Goal: Information Seeking & Learning: Learn about a topic

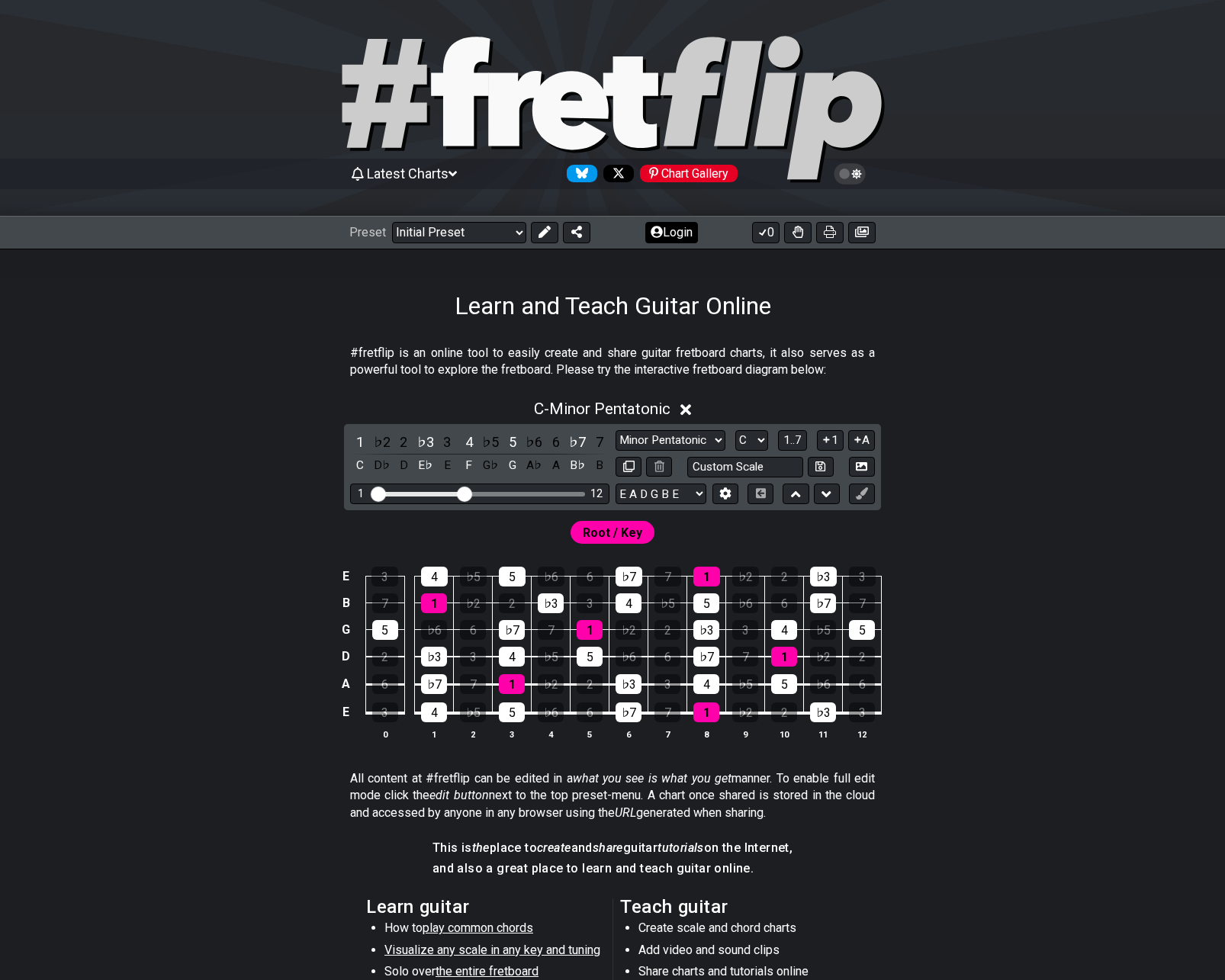
click at [669, 233] on button "Login" at bounding box center [671, 232] width 53 height 21
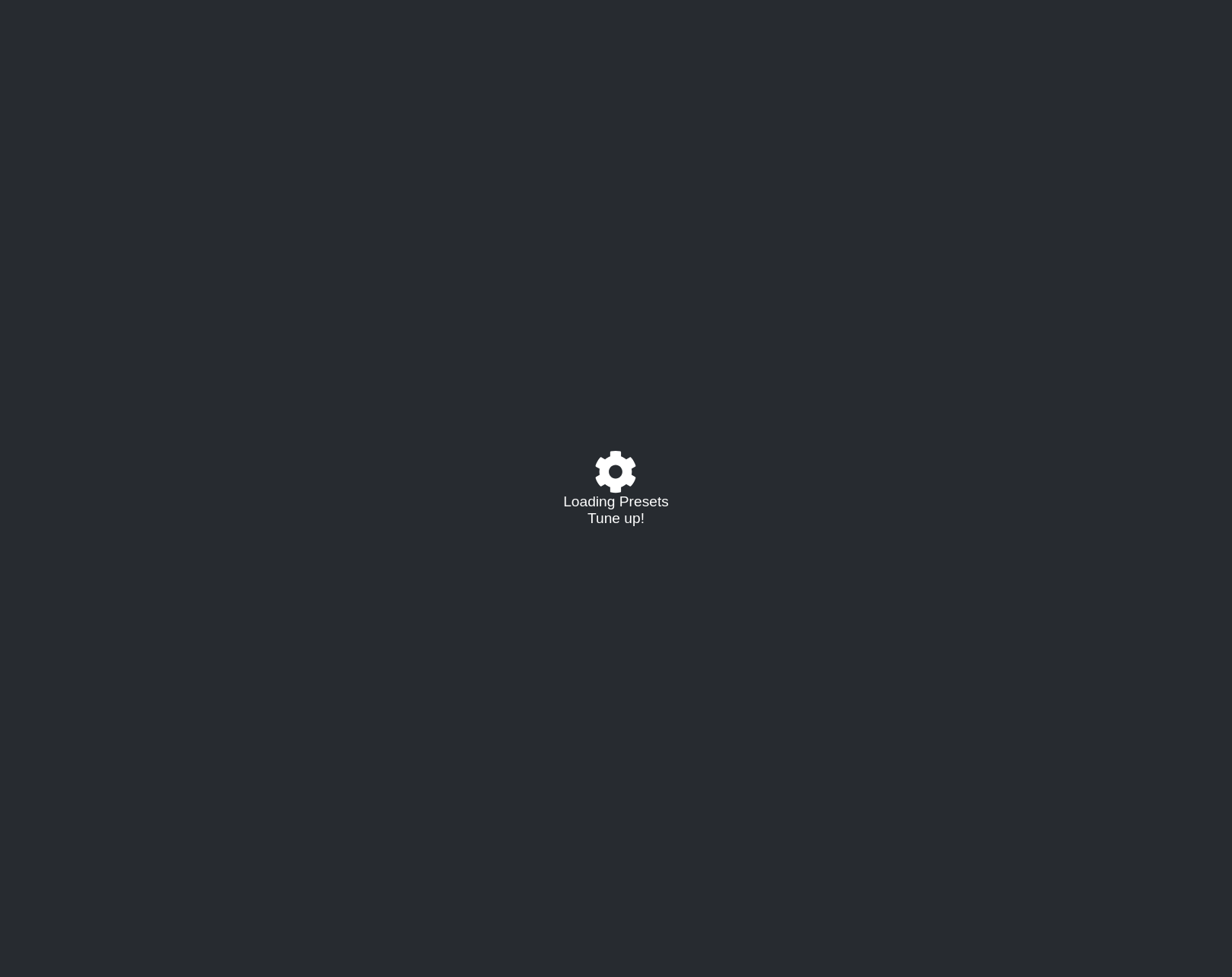
select select "C"
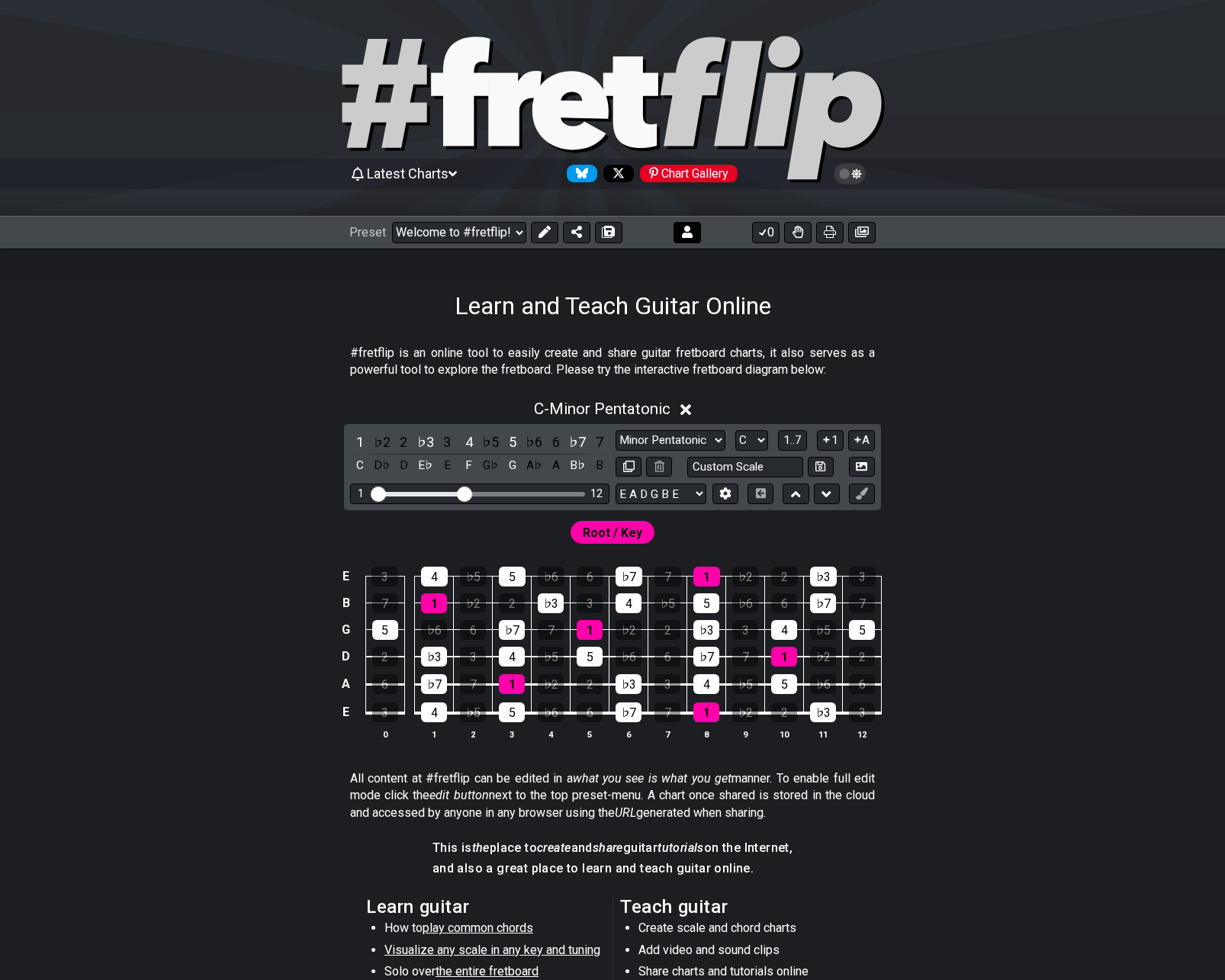
click at [700, 226] on button at bounding box center [687, 232] width 28 height 21
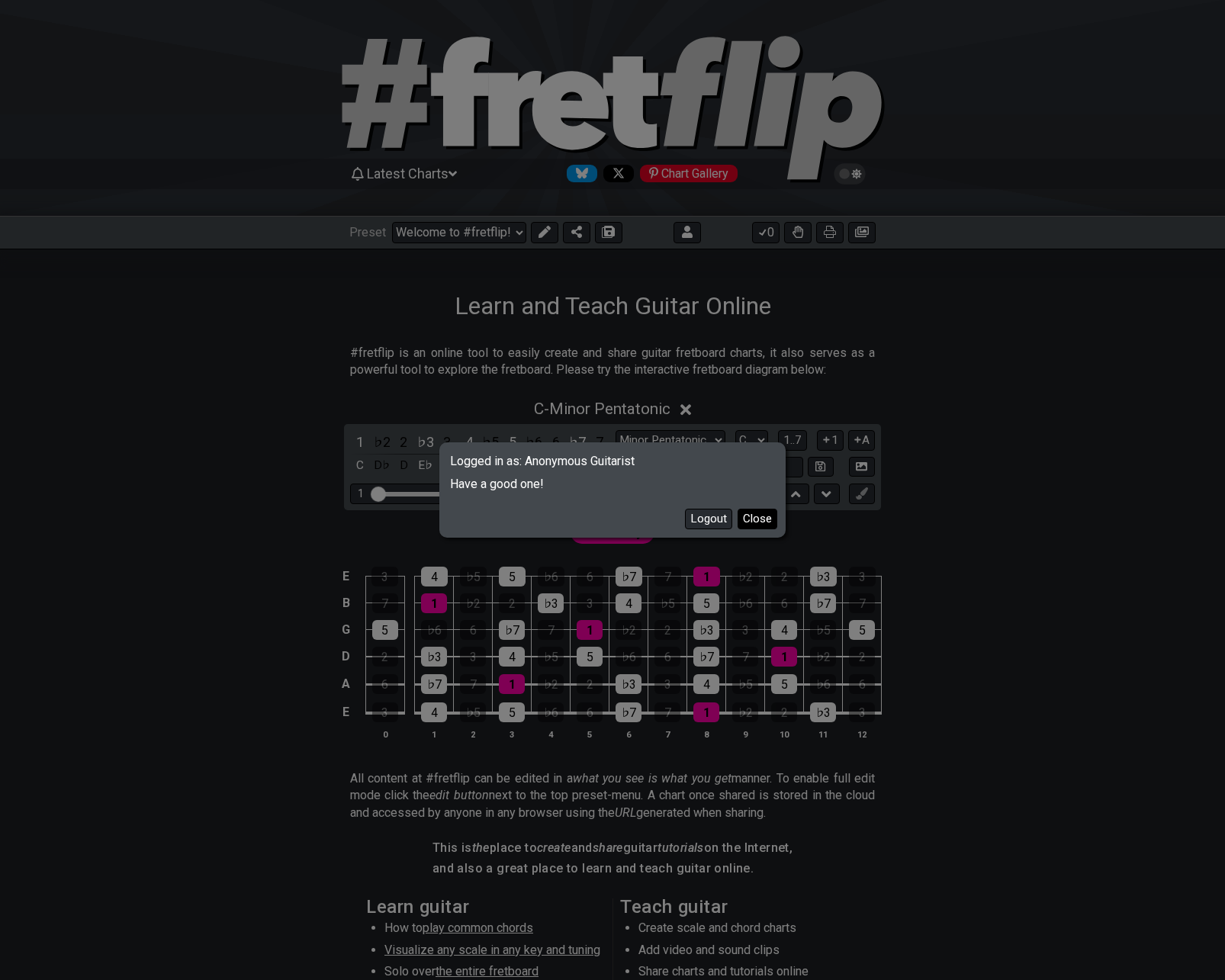
click at [758, 519] on button "Close" at bounding box center [757, 519] width 39 height 20
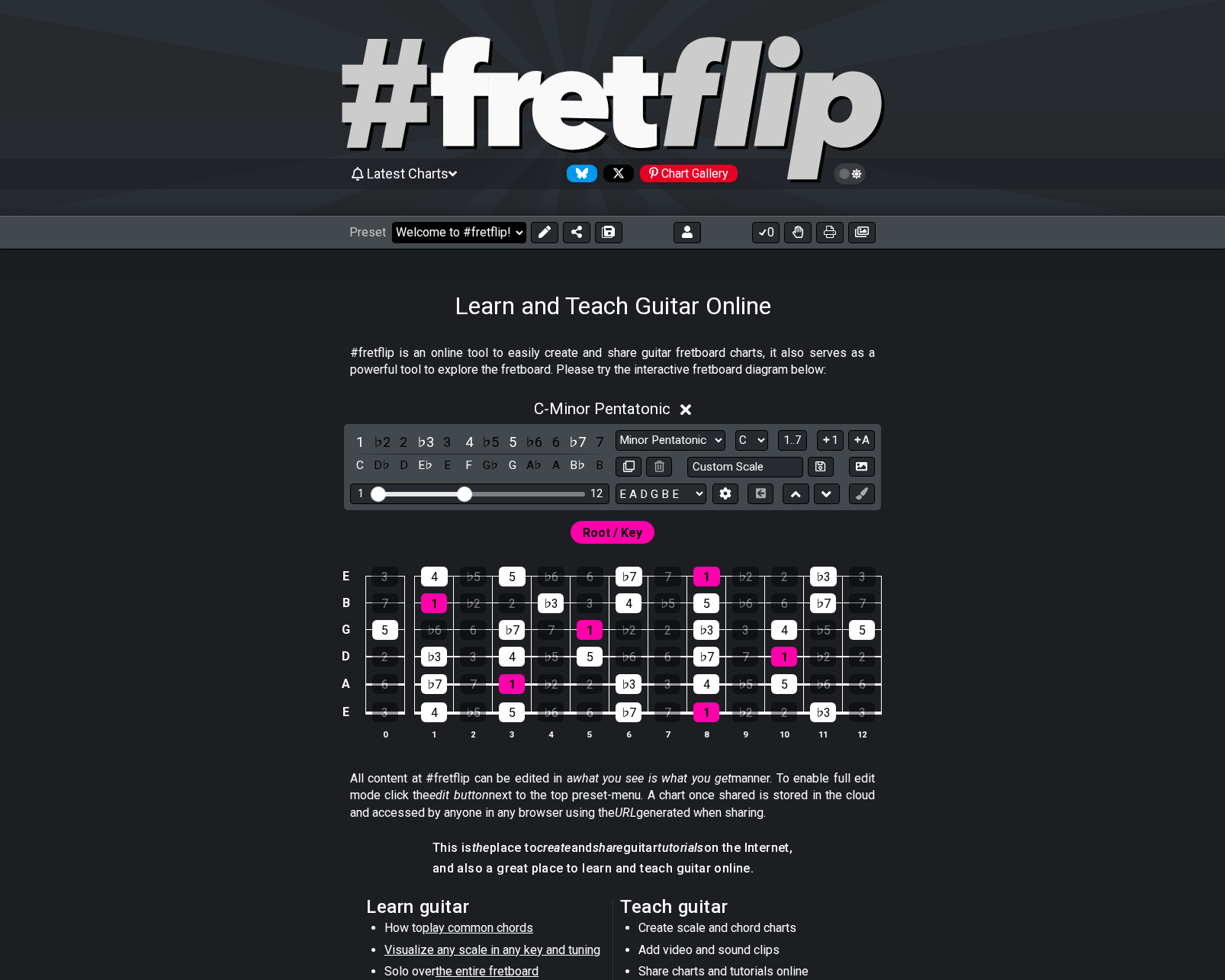
click at [499, 234] on select "Welcome to #fretflip! Initial Preset Custom Preset 2 string patterns to connect…" at bounding box center [459, 232] width 134 height 21
click at [730, 270] on div "Learn and Teach Guitar Online" at bounding box center [612, 284] width 1225 height 72
click at [693, 238] on button at bounding box center [687, 232] width 28 height 21
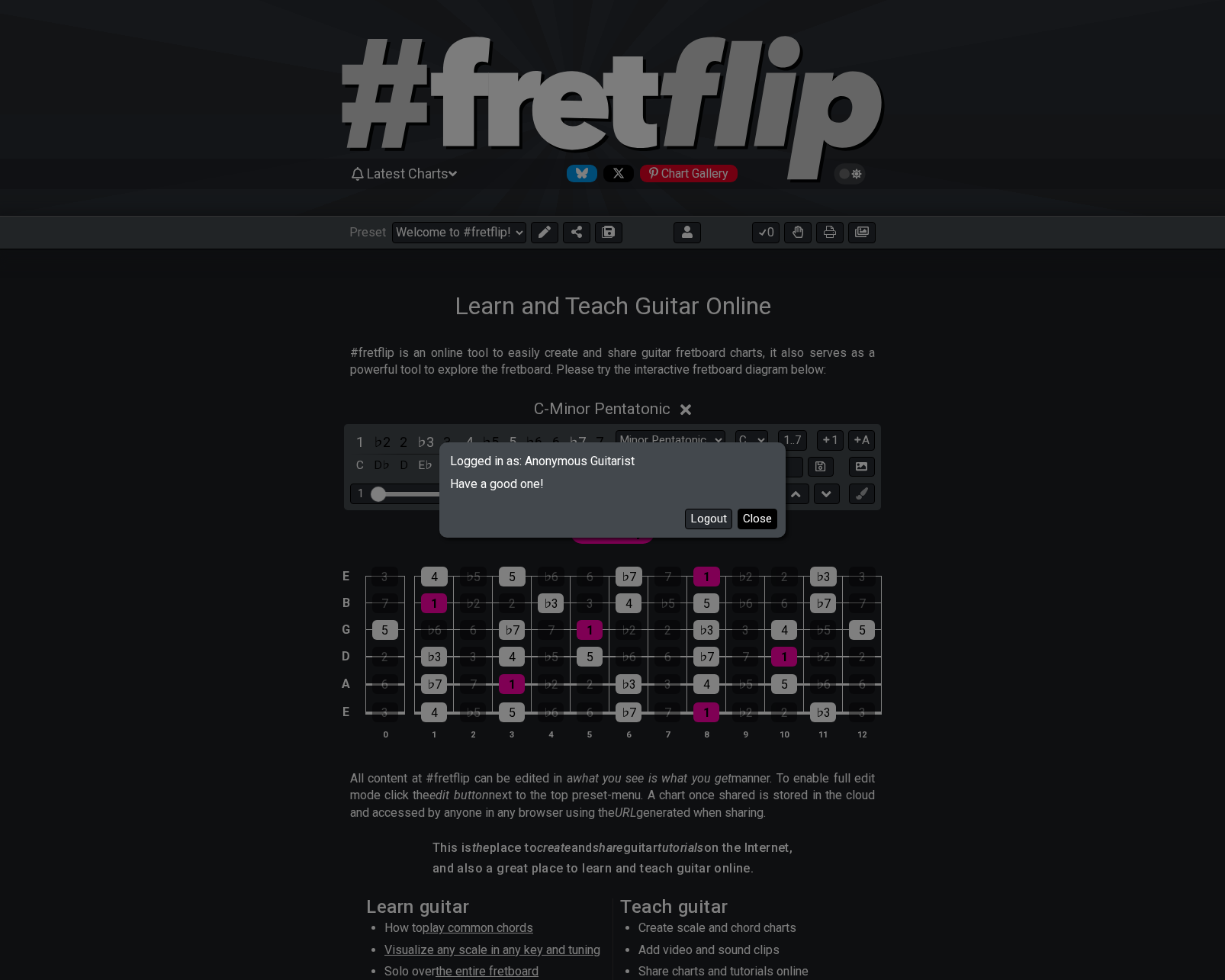
click at [761, 512] on button "Close" at bounding box center [757, 519] width 39 height 20
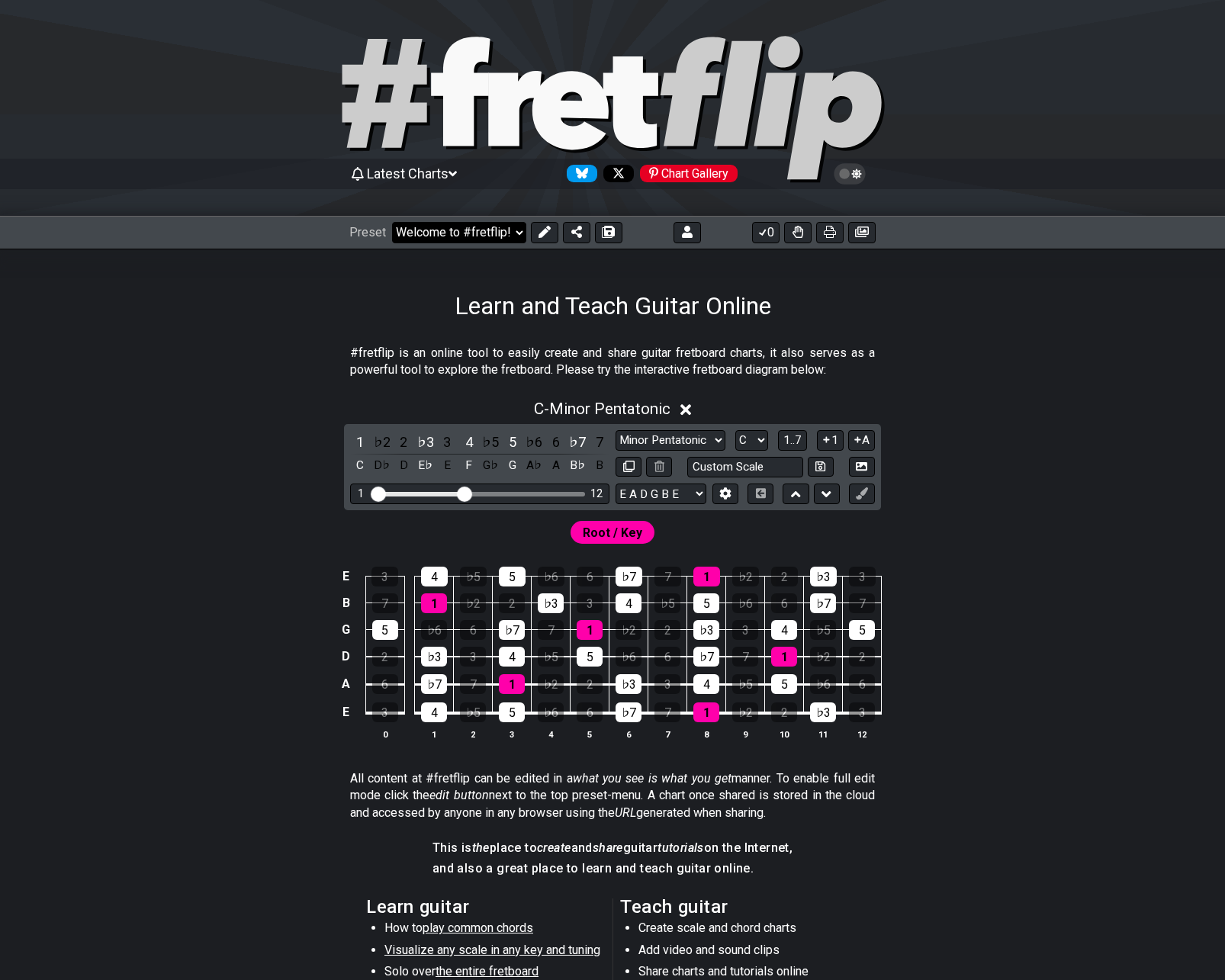
click at [518, 231] on select "Welcome to #fretflip! Initial Preset Custom Preset 2 string patterns to connect…" at bounding box center [459, 232] width 134 height 21
drag, startPoint x: 846, startPoint y: 288, endPoint x: 843, endPoint y: 295, distance: 7.6
click at [846, 292] on div "Learn and Teach Guitar Online" at bounding box center [612, 284] width 1225 height 72
click at [519, 230] on select "Welcome to #fretflip! Initial Preset Custom Preset 2 string patterns to connect…" at bounding box center [459, 232] width 134 height 21
click at [719, 277] on div "Learn and Teach Guitar Online" at bounding box center [612, 284] width 1225 height 72
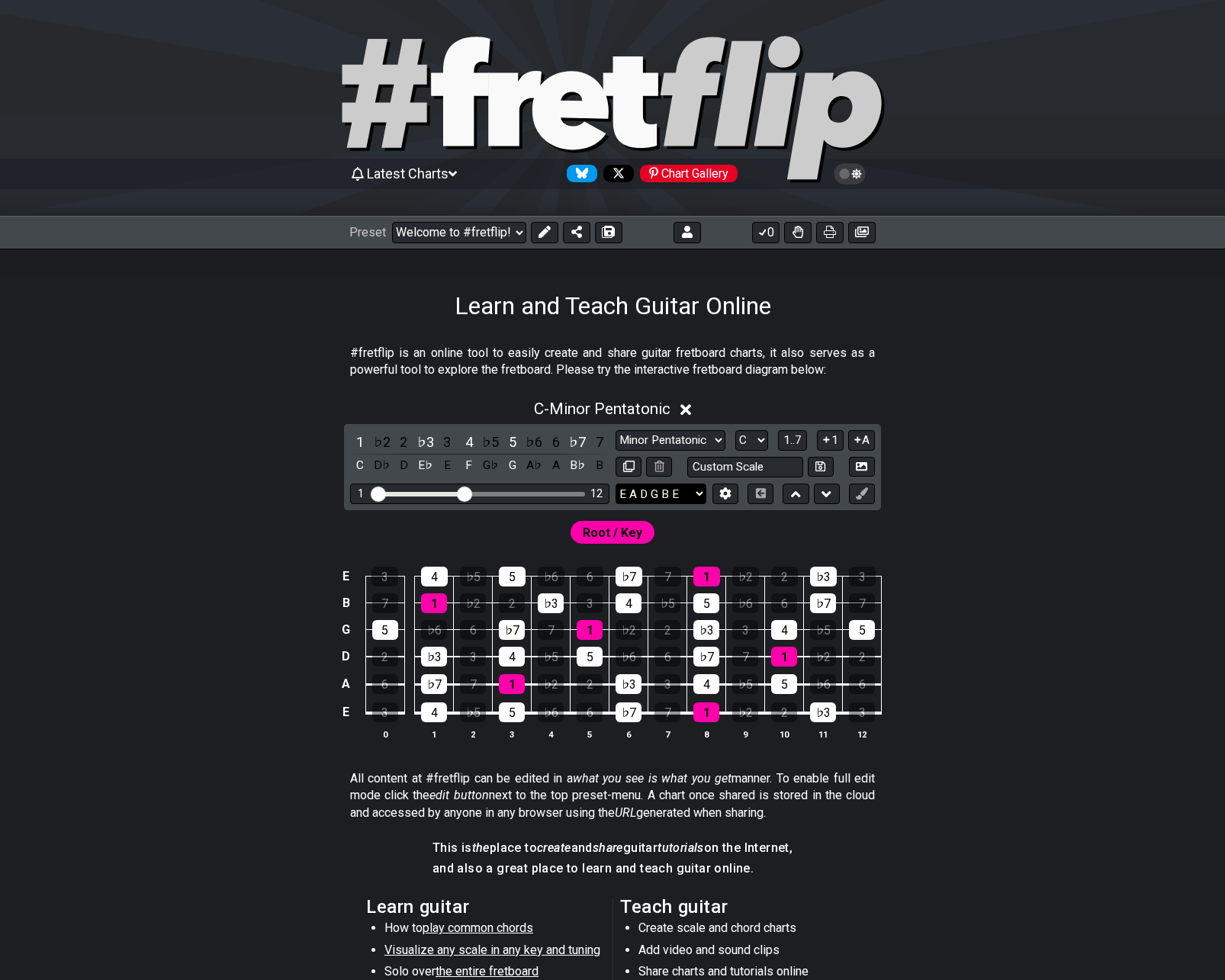
click at [697, 499] on select "E A D G B E E A D G B E E A D G B E B E A D F♯ B A D G C E A D A D G B E E♭ A♭ …" at bounding box center [660, 494] width 90 height 20
click at [900, 532] on div "Root / Key" at bounding box center [612, 528] width 1190 height 37
click at [722, 441] on select "Minor Pentatonic Click to edit Minor Pentatonic Major Pentatonic Minor Blues Ma…" at bounding box center [671, 440] width 110 height 20
click at [955, 564] on div "E 3 4 ♭5 5 ♭6 6 ♭7 7 1 ♭2 2 ♭3 3 B 7 1 ♭2 2 ♭3 3 4 ♭5 5 ♭6 6 ♭7 7 G 5 ♭6 6 ♭7 7…" at bounding box center [612, 654] width 1190 height 215
click at [498, 236] on select "Welcome to #fretflip! Initial Preset Custom Preset 2 string patterns to connect…" at bounding box center [459, 232] width 134 height 21
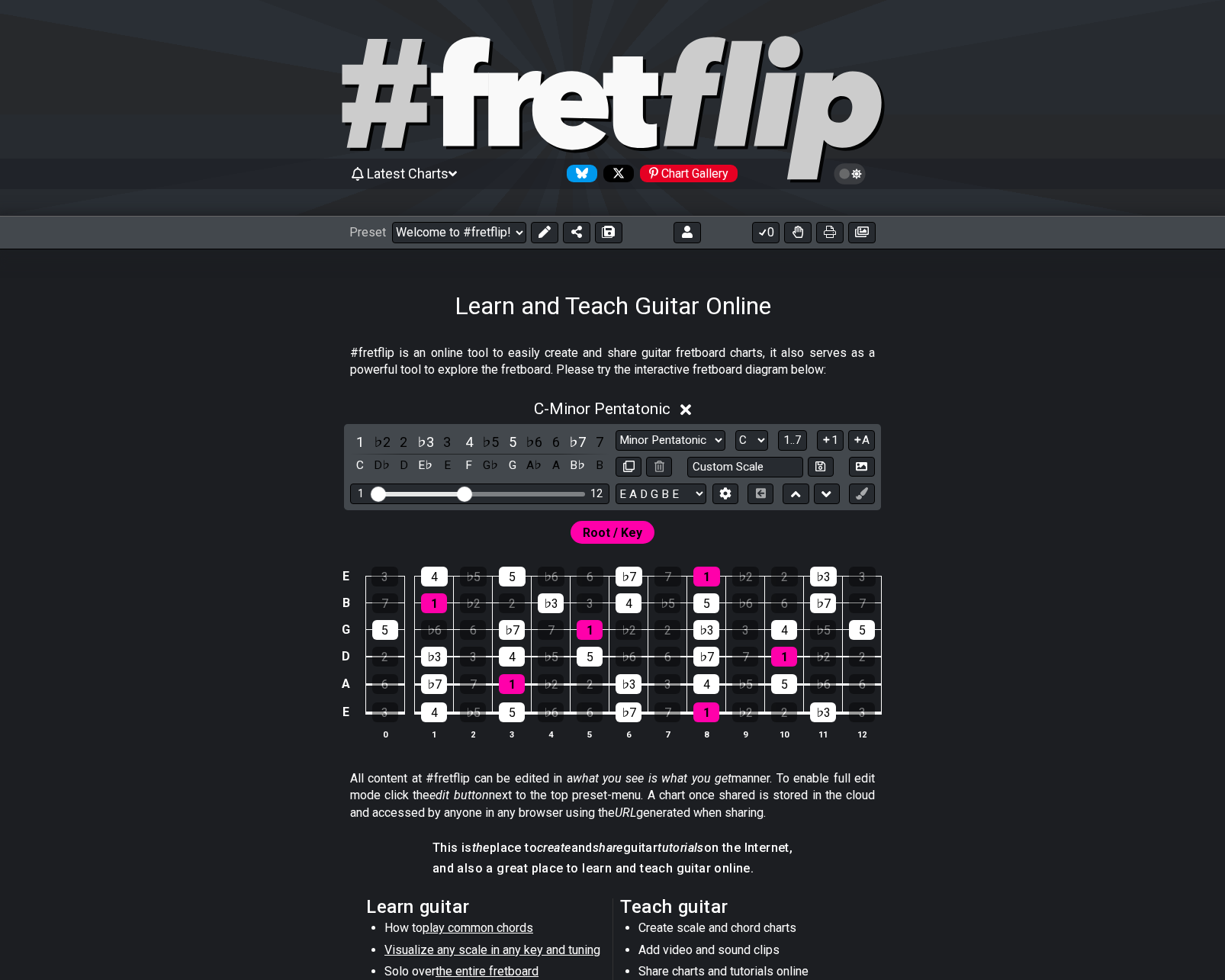
click at [355, 299] on div "Learn and Teach Guitar Online" at bounding box center [612, 284] width 1225 height 72
click at [690, 227] on icon at bounding box center [687, 232] width 11 height 13
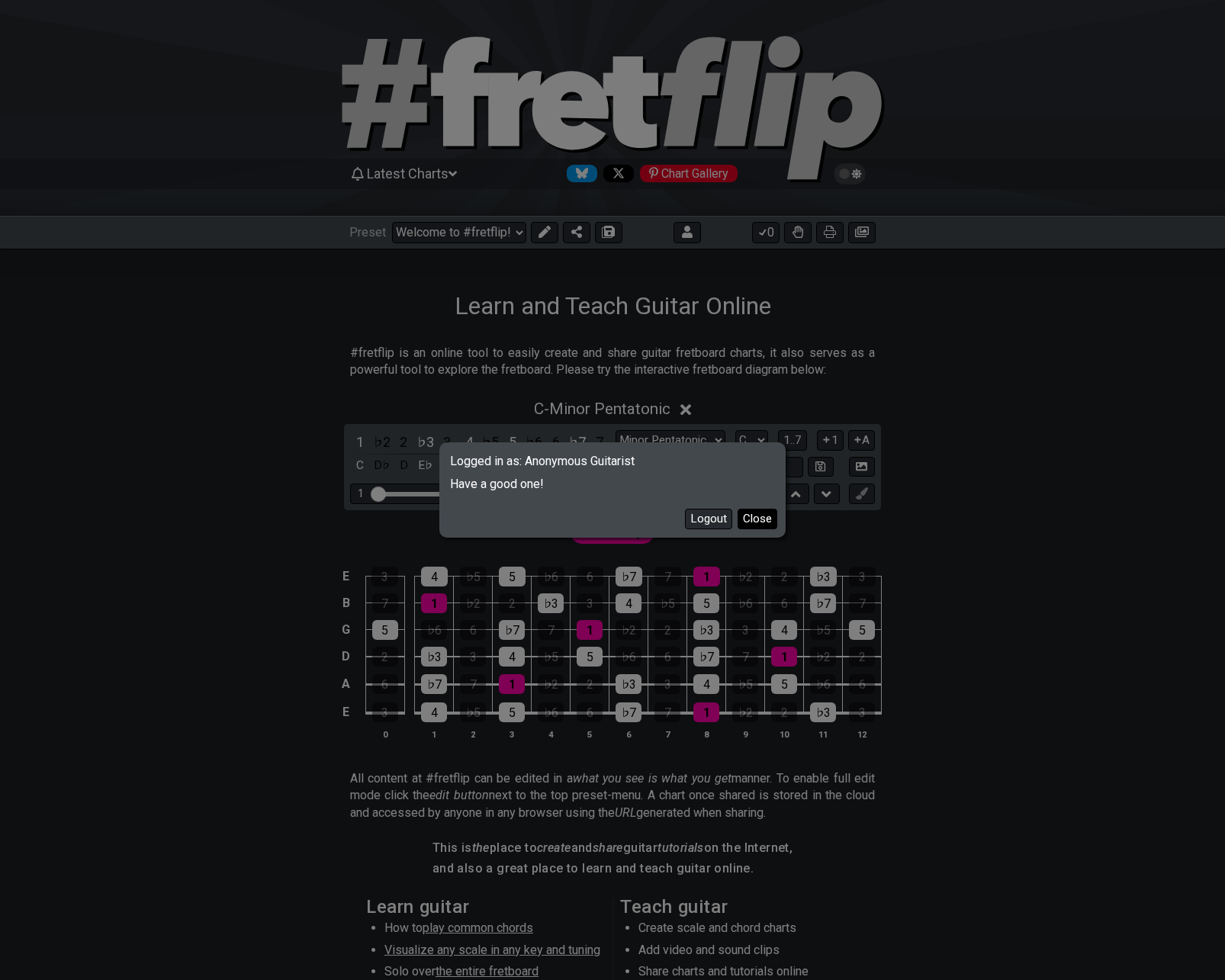
click at [755, 514] on button "Close" at bounding box center [757, 519] width 39 height 20
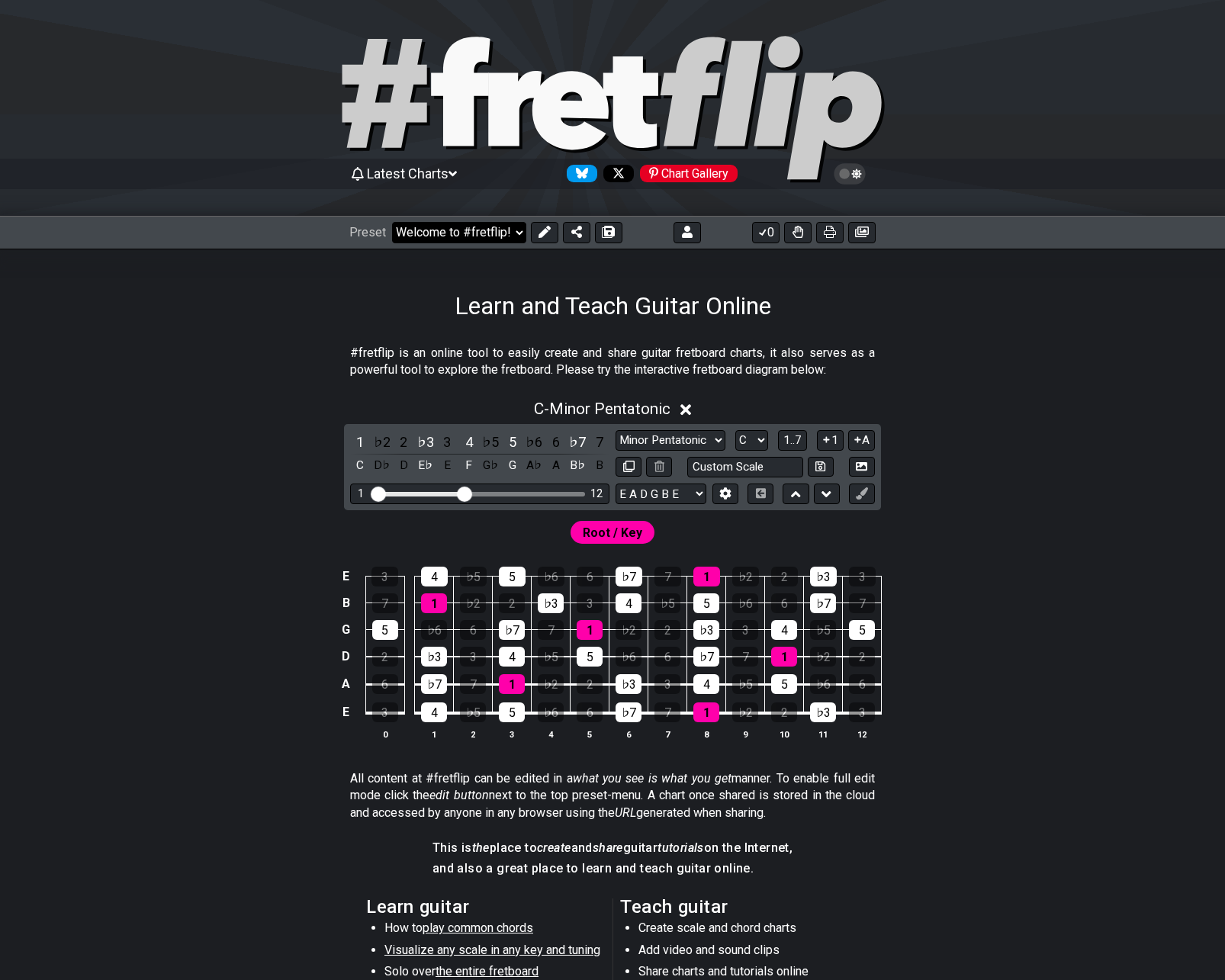
click at [516, 237] on select "Welcome to #fretflip! Initial Preset Custom Preset 2 string patterns to connect…" at bounding box center [459, 232] width 134 height 21
click at [712, 274] on div "Learn and Teach Guitar Online" at bounding box center [612, 284] width 1225 height 72
